Goal: Transaction & Acquisition: Purchase product/service

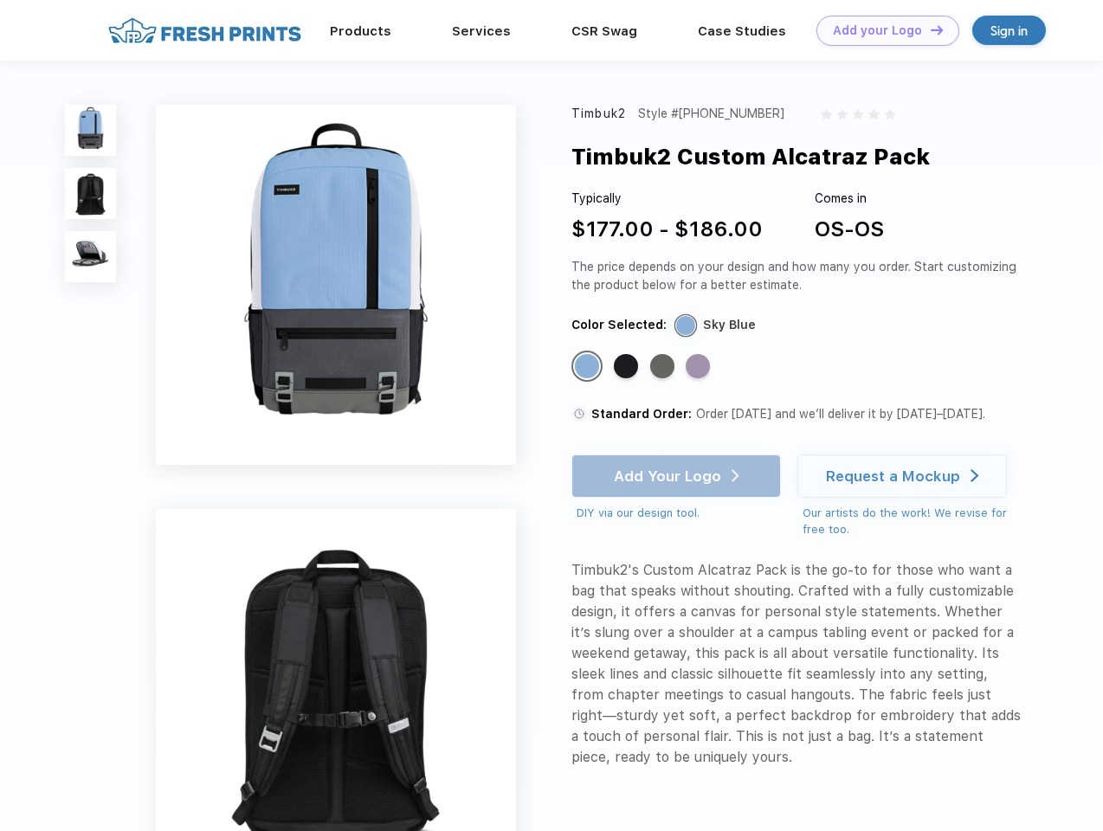
click at [882, 30] on link "Add your Logo Design Tool" at bounding box center [888, 31] width 143 height 30
click at [0, 0] on div "Design Tool" at bounding box center [0, 0] width 0 height 0
click at [929, 29] on link "Add your Logo Design Tool" at bounding box center [888, 31] width 143 height 30
click at [91, 130] on img at bounding box center [90, 130] width 51 height 51
click at [91, 194] on img at bounding box center [90, 193] width 51 height 51
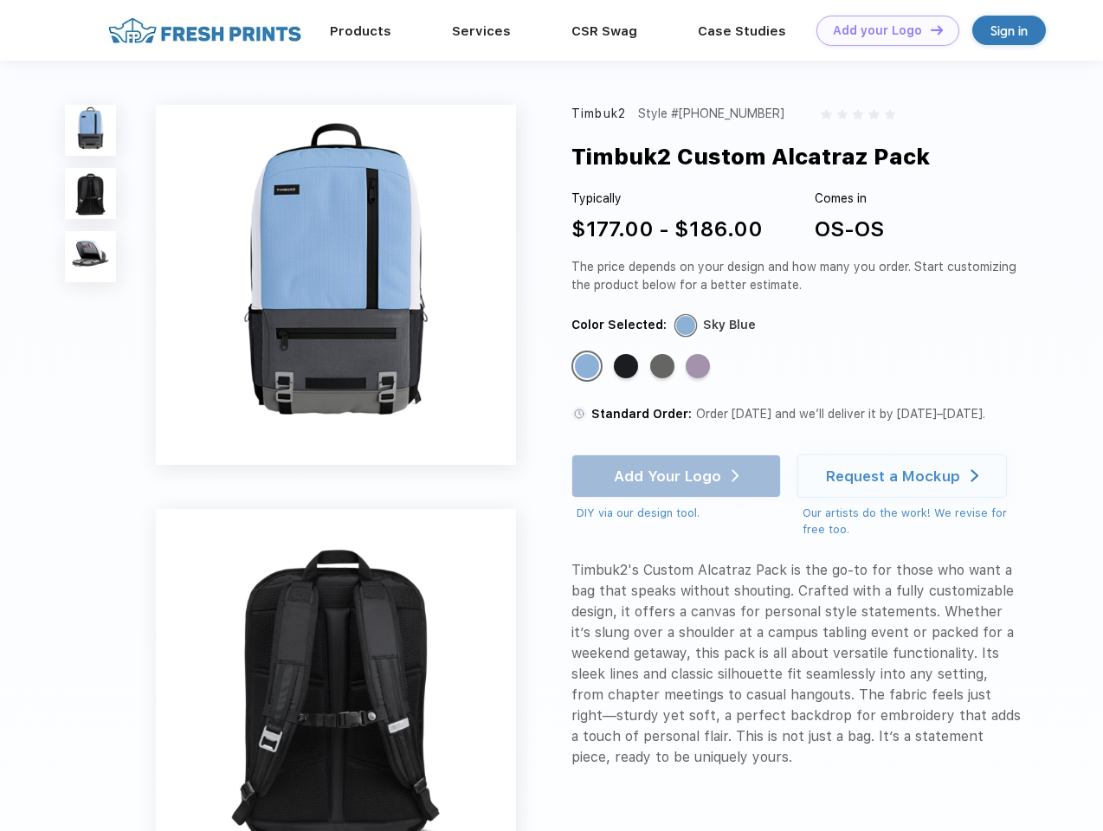
click at [91, 257] on img at bounding box center [90, 256] width 51 height 51
click at [589, 367] on div "Standard Color" at bounding box center [587, 366] width 24 height 24
click at [628, 367] on div "Standard Color" at bounding box center [626, 366] width 24 height 24
click at [664, 367] on div "Standard Color" at bounding box center [662, 366] width 24 height 24
click at [700, 367] on div "Standard Color" at bounding box center [698, 366] width 24 height 24
